Goal: Task Accomplishment & Management: Manage account settings

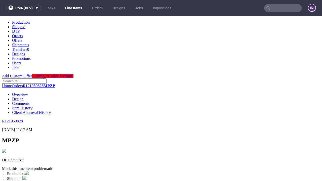
scroll to position [88, 0]
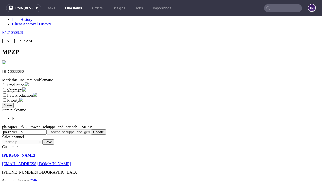
select select "dtp_ca_needed"
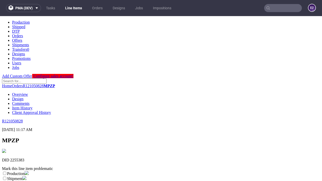
scroll to position [0, 0]
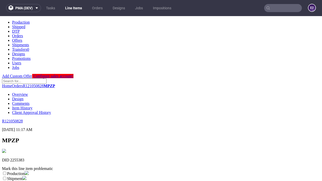
checkbox input "true"
